Goal: Task Accomplishment & Management: Manage account settings

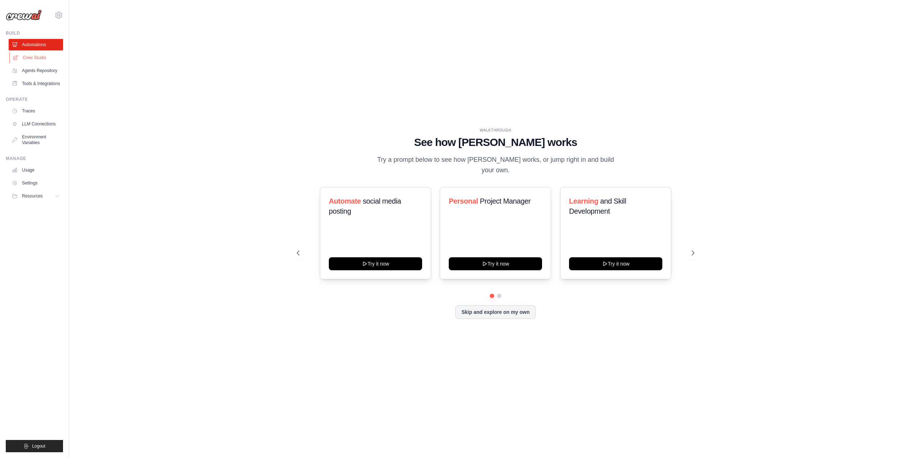
click at [39, 55] on link "Crew Studio" at bounding box center [36, 58] width 54 height 12
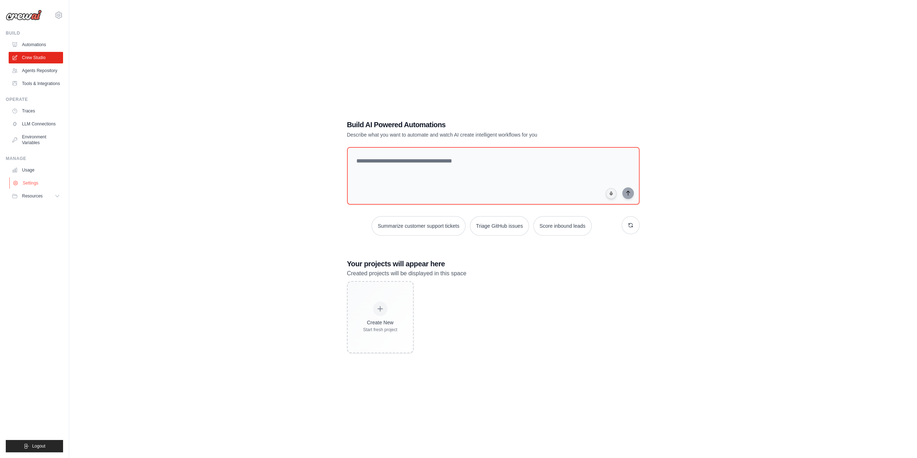
click at [32, 188] on link "Settings" at bounding box center [36, 183] width 54 height 12
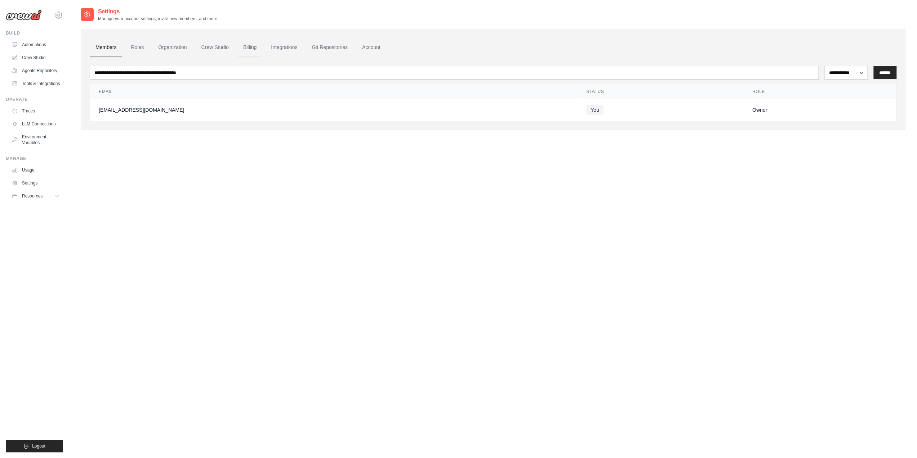
click at [246, 44] on link "Billing" at bounding box center [249, 47] width 25 height 19
